Goal: Navigation & Orientation: Find specific page/section

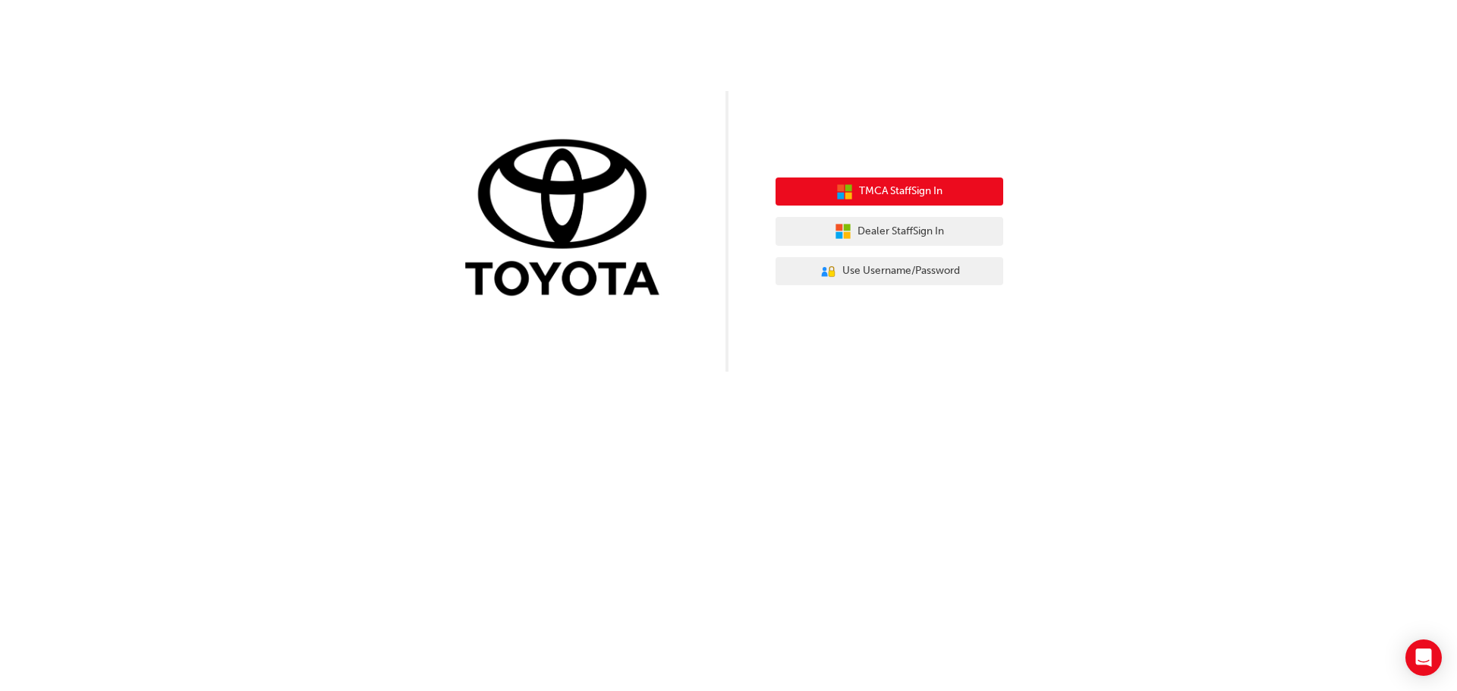
click at [874, 195] on span "TMCA Staff Sign In" at bounding box center [900, 191] width 83 height 17
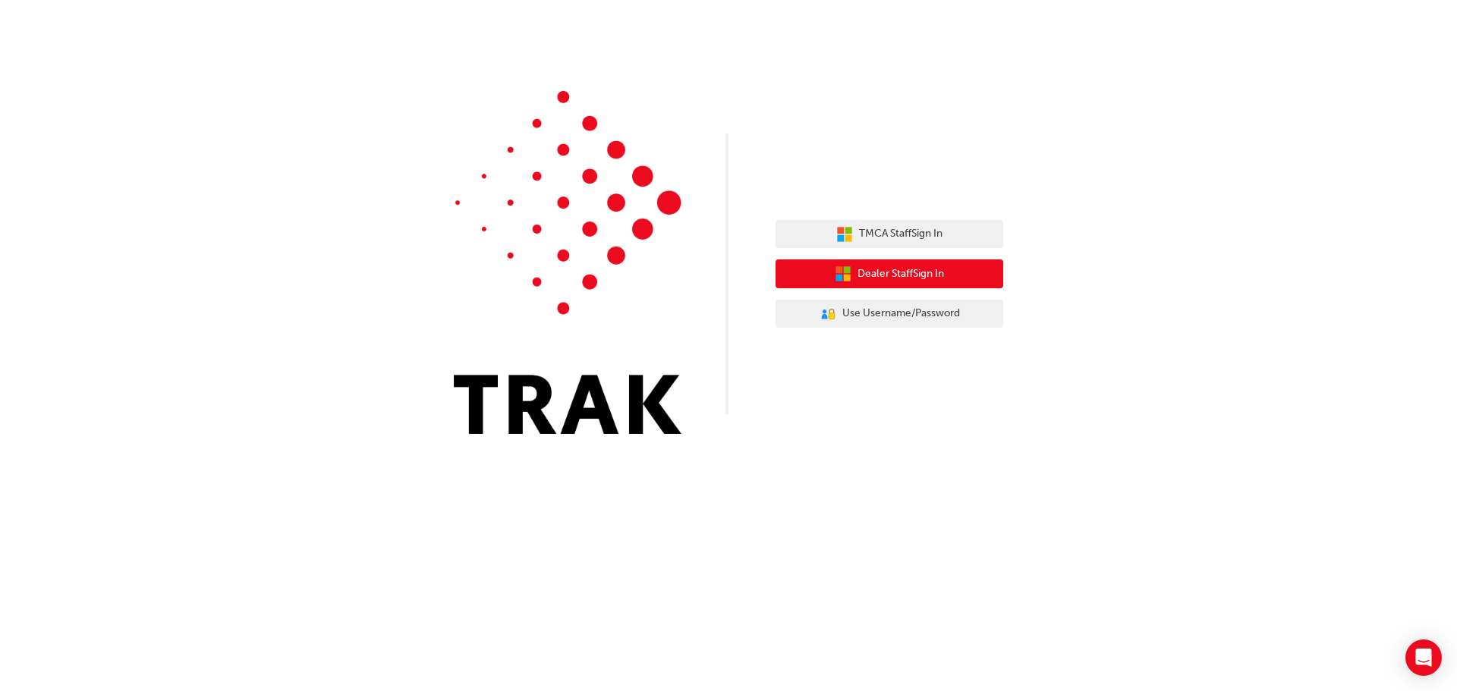
click at [846, 279] on icon "button" at bounding box center [847, 278] width 7 height 7
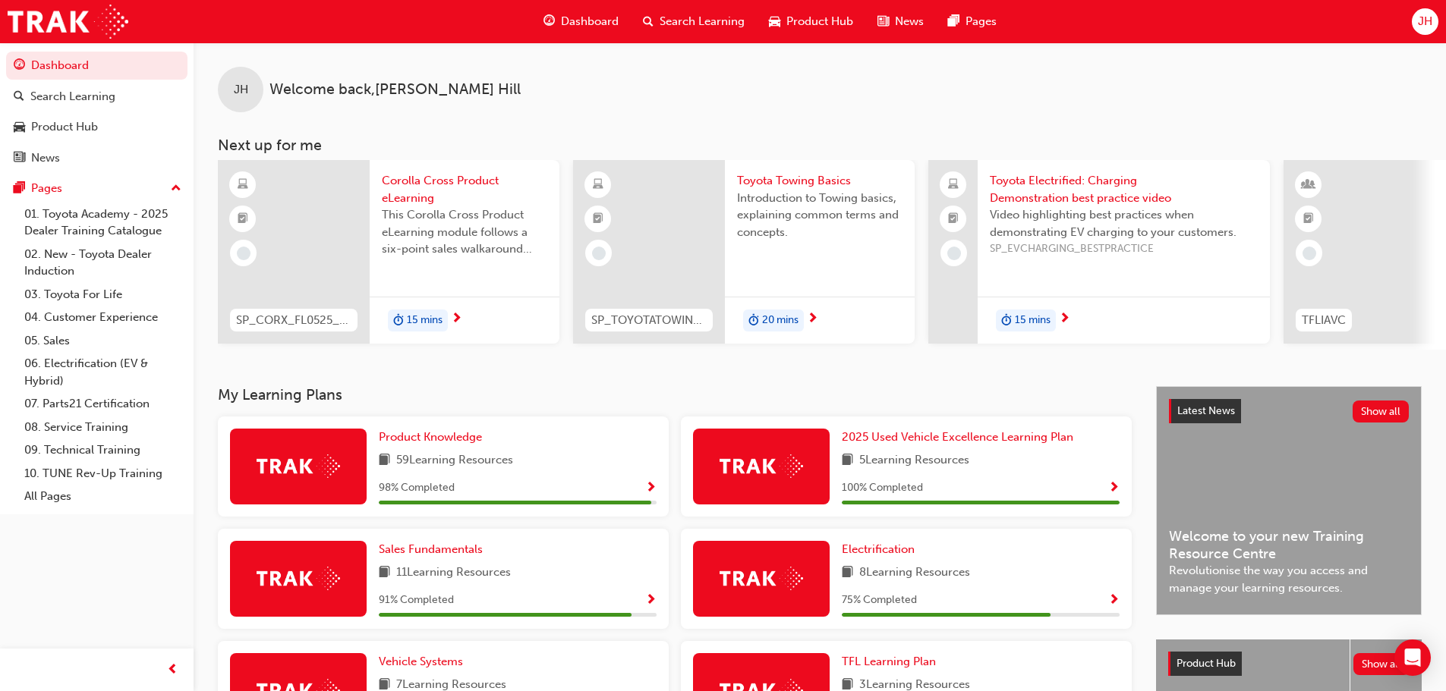
click at [362, 89] on span "Welcome back , Jesse Hill" at bounding box center [394, 89] width 251 height 17
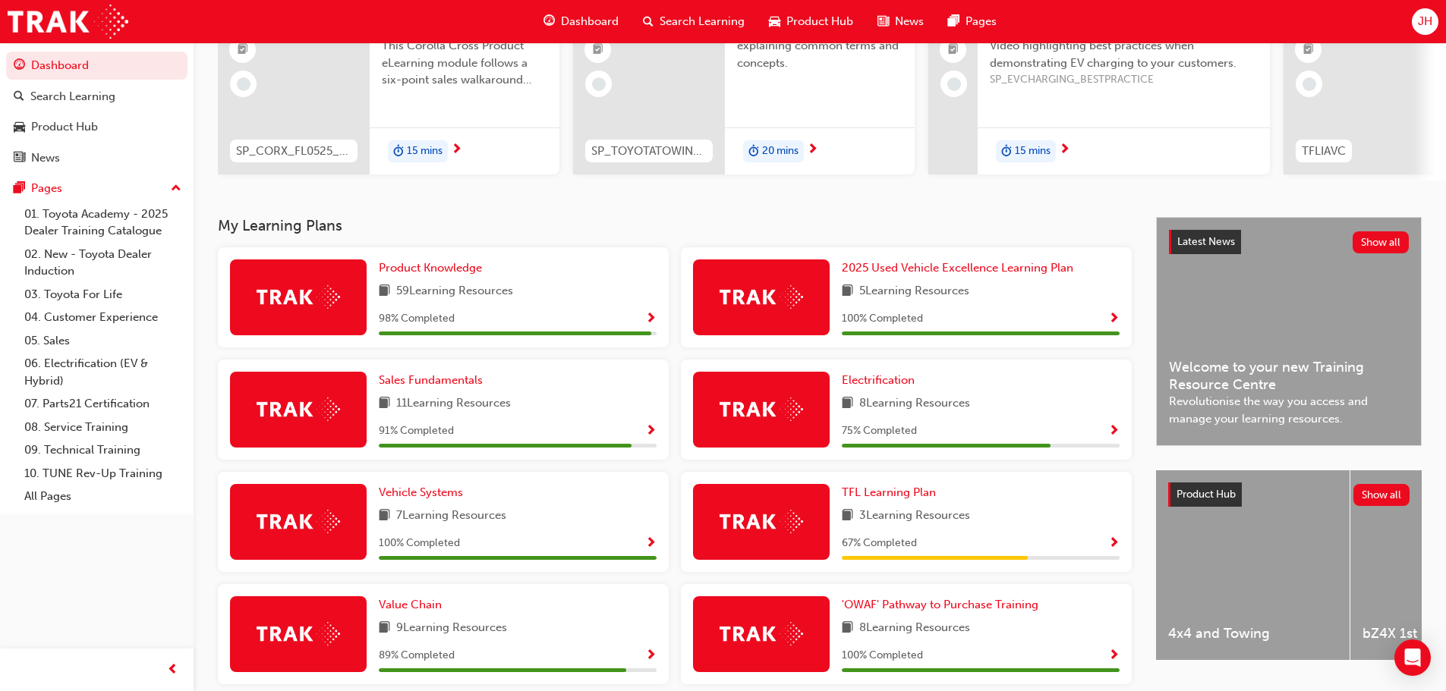
scroll to position [128, 0]
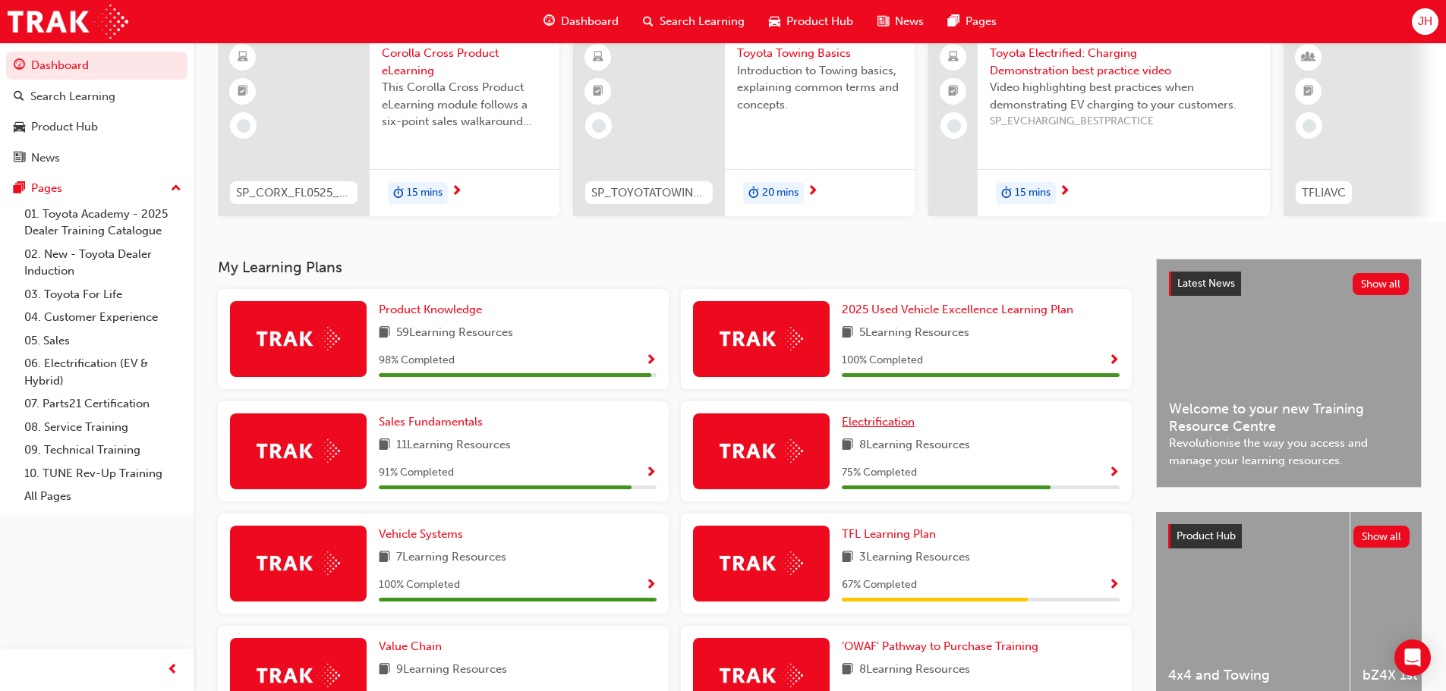
click at [884, 429] on span "Electrification" at bounding box center [878, 422] width 73 height 14
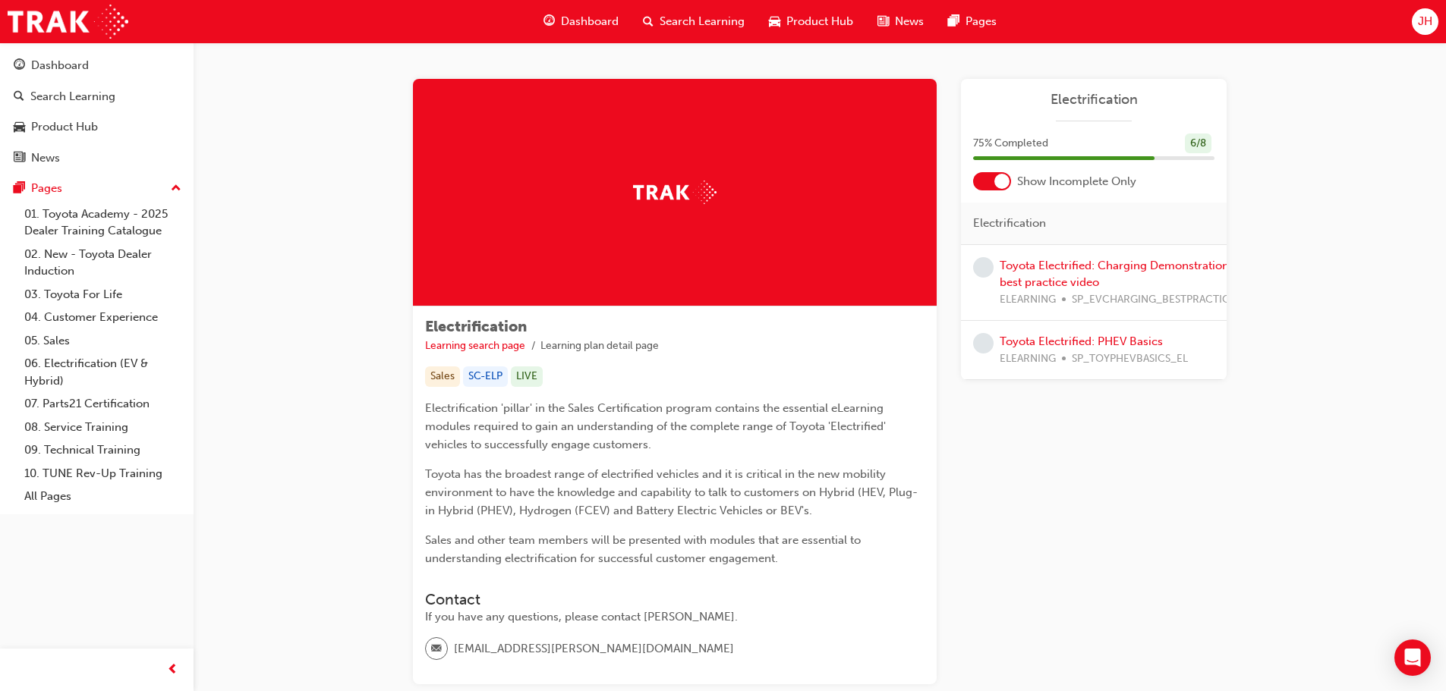
click at [798, 17] on span "Product Hub" at bounding box center [819, 21] width 67 height 17
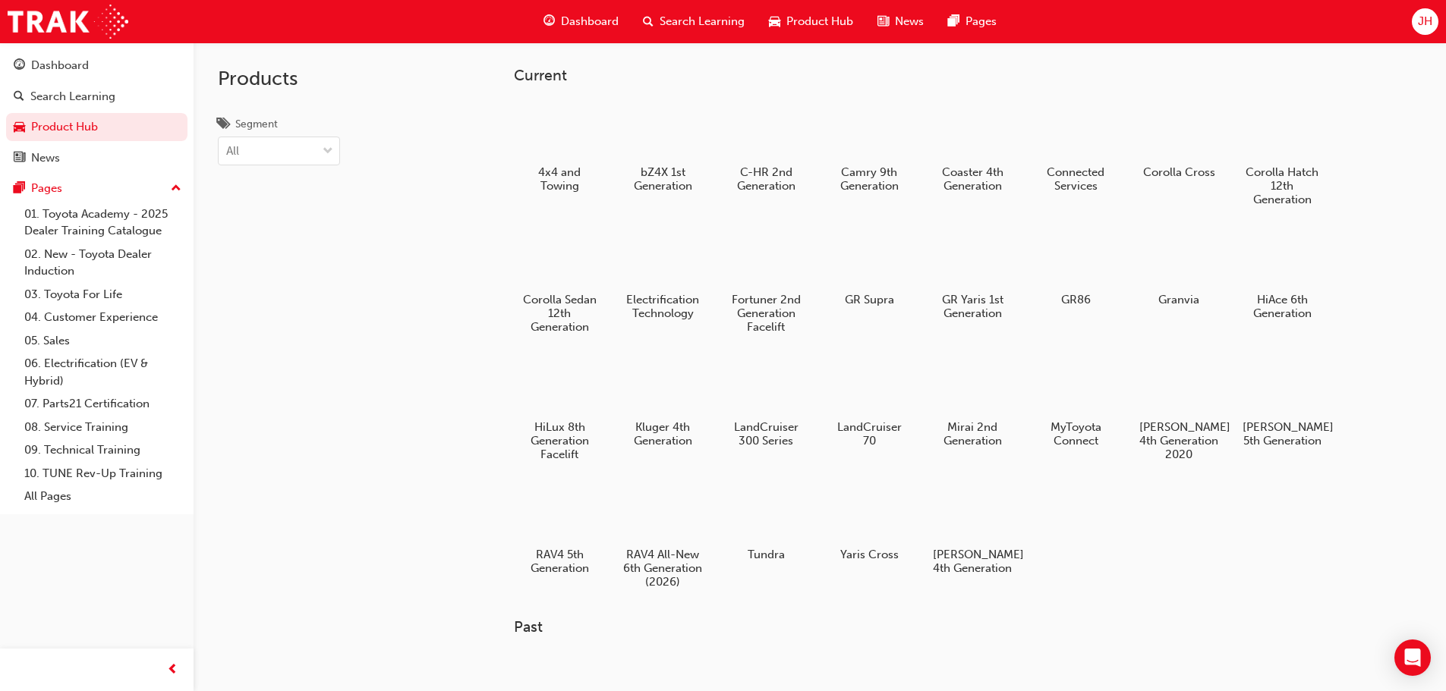
click at [594, 18] on span "Dashboard" at bounding box center [590, 21] width 58 height 17
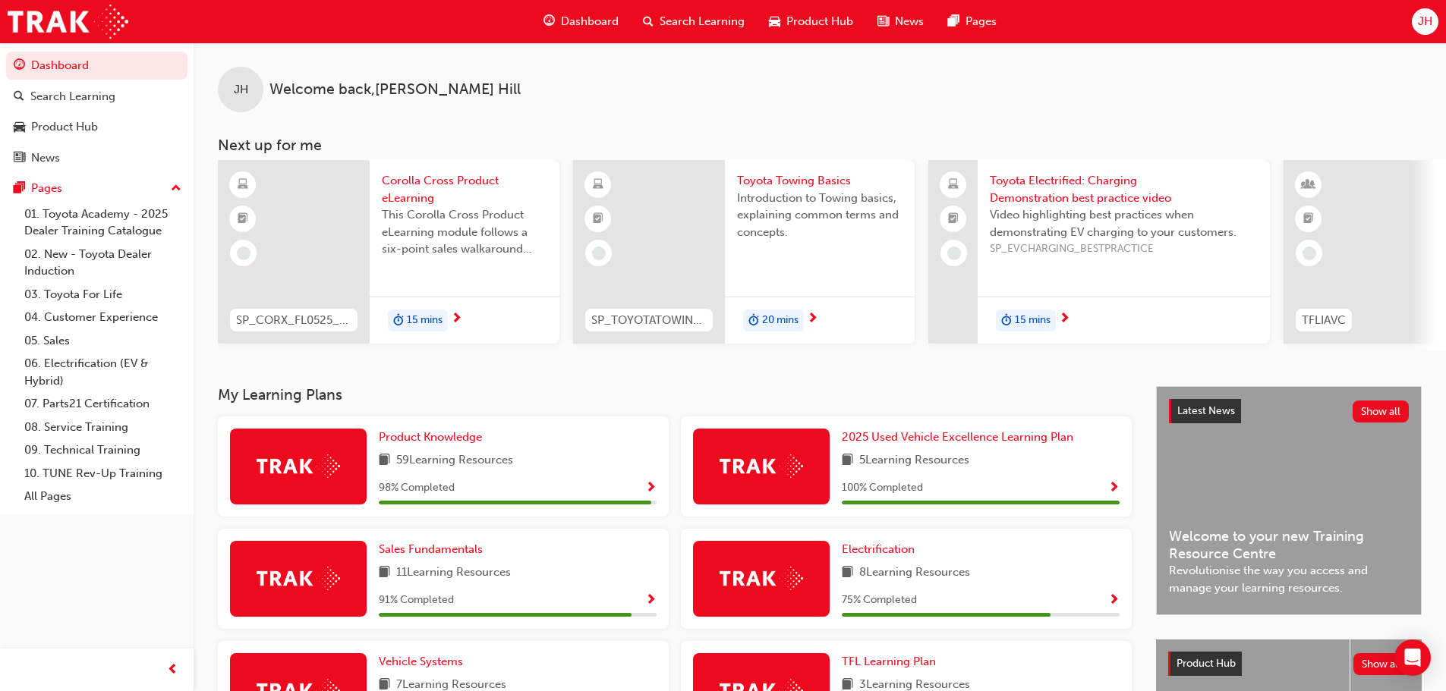
click at [1423, 20] on span "JH" at bounding box center [1425, 21] width 14 height 17
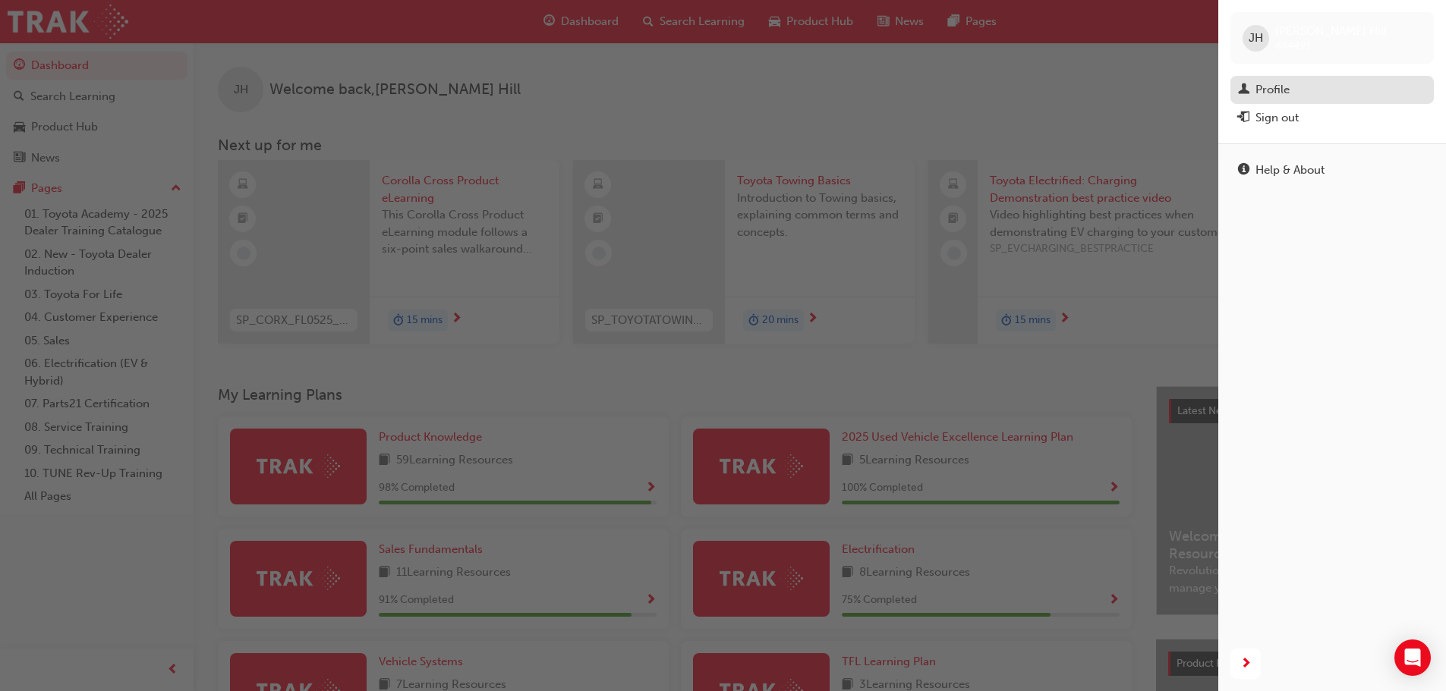
click at [1265, 93] on div "Profile" at bounding box center [1272, 89] width 34 height 17
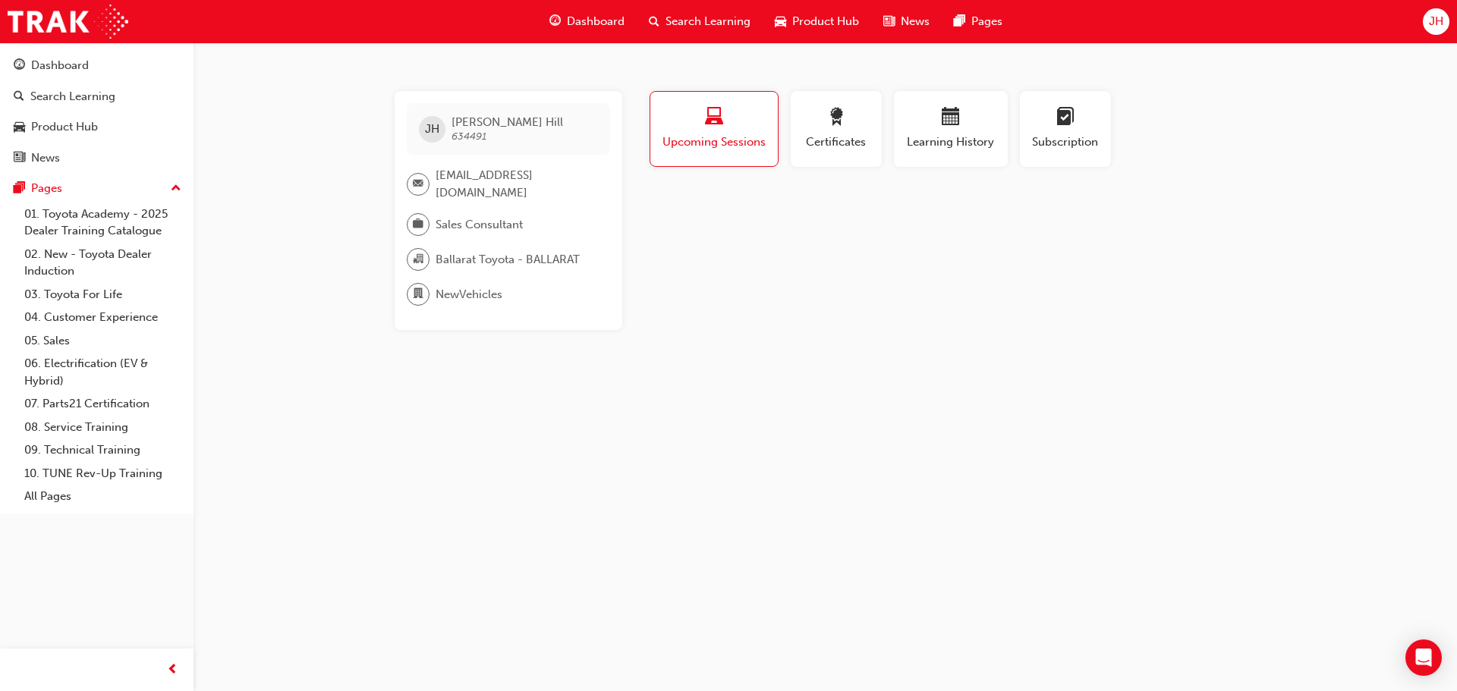
click at [787, 129] on div "Certificates" at bounding box center [836, 135] width 103 height 88
click at [811, 129] on div "button" at bounding box center [836, 120] width 68 height 24
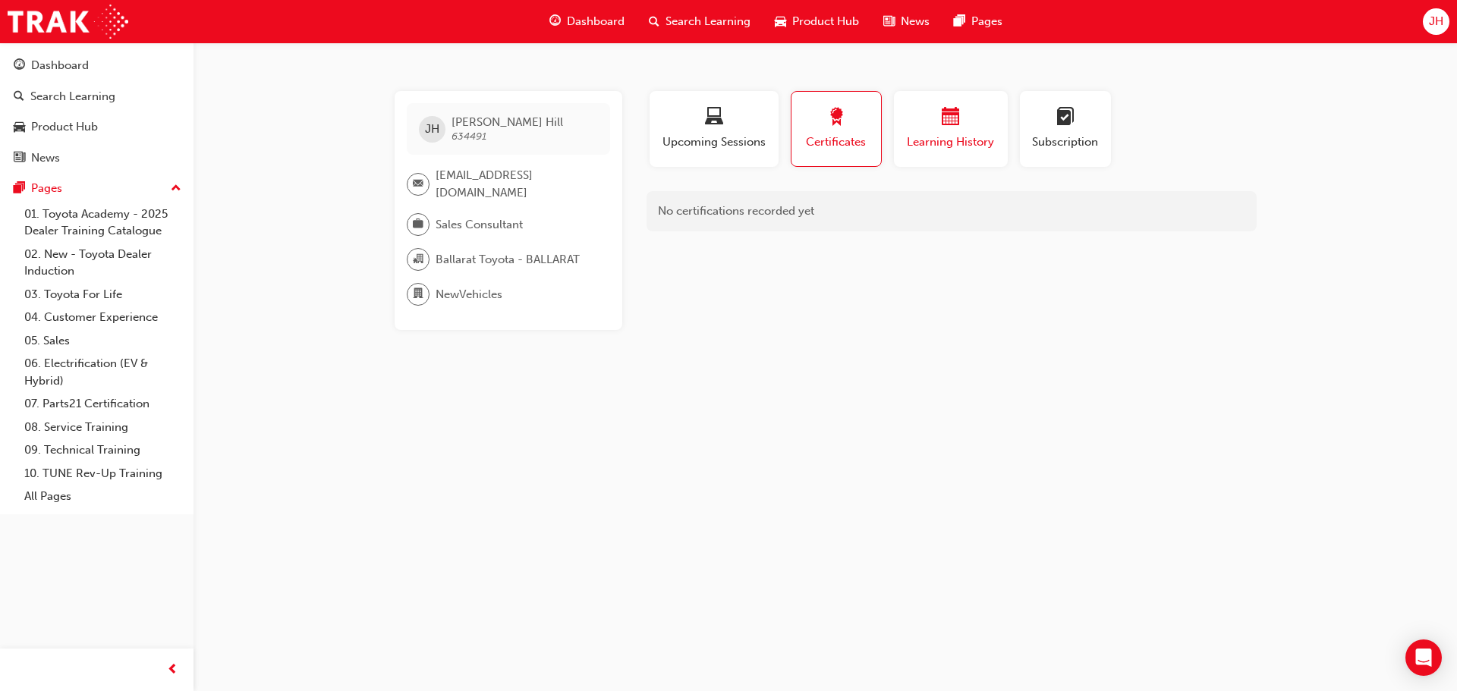
click at [983, 135] on span "Learning History" at bounding box center [951, 142] width 91 height 17
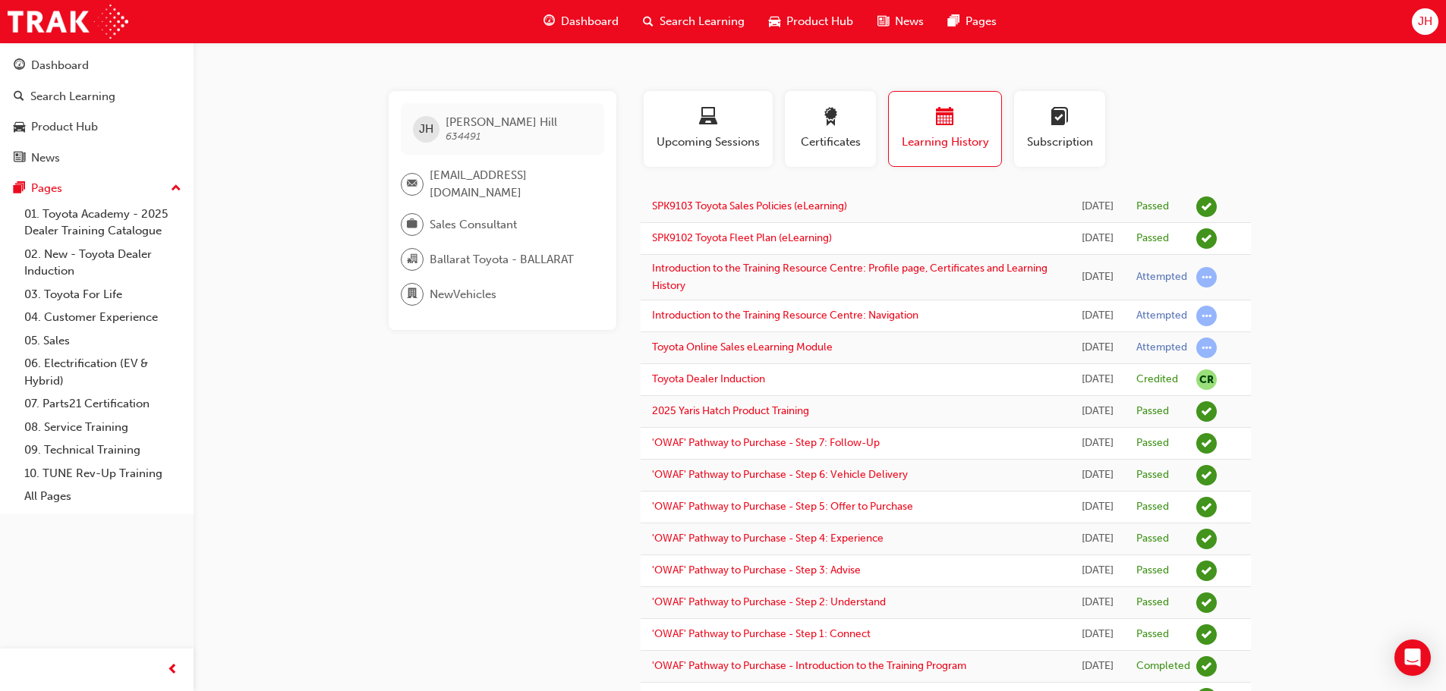
click at [480, 286] on span "NewVehicles" at bounding box center [463, 294] width 67 height 17
click at [474, 286] on span "NewVehicles" at bounding box center [463, 294] width 67 height 17
click at [502, 283] on div "NewVehicles" at bounding box center [496, 294] width 191 height 23
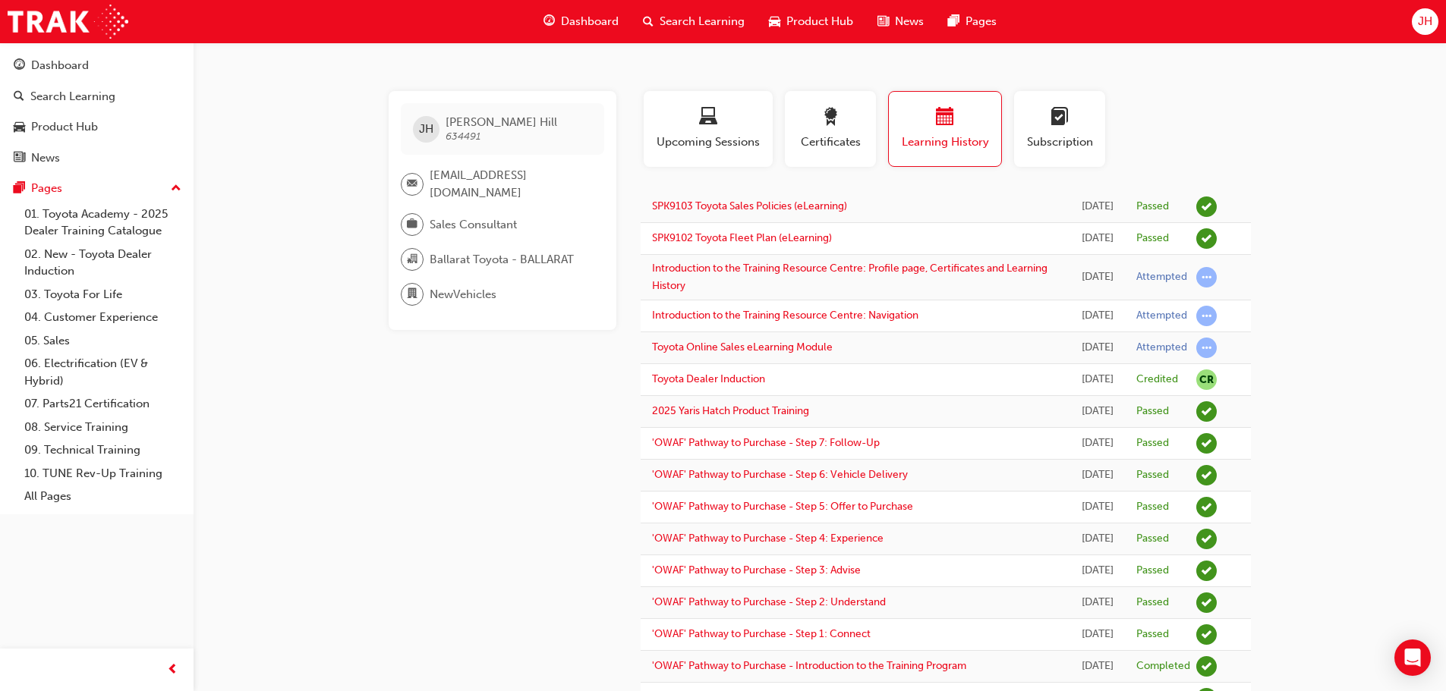
click at [502, 283] on div "NewVehicles" at bounding box center [496, 294] width 191 height 23
click at [572, 19] on span "Dashboard" at bounding box center [590, 21] width 58 height 17
